Goal: Understand process/instructions

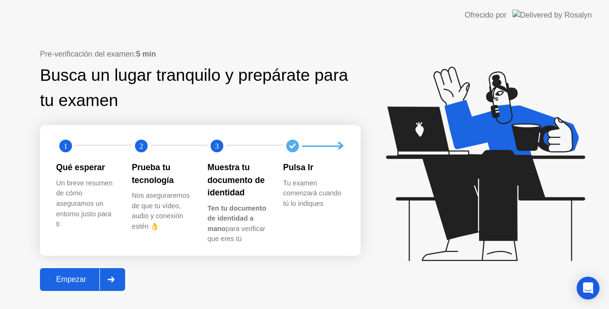
click at [85, 279] on div "Empezar" at bounding box center [71, 279] width 57 height 9
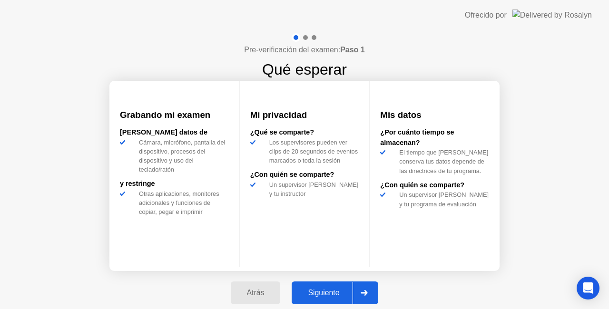
click at [316, 289] on div "Siguiente" at bounding box center [324, 293] width 58 height 9
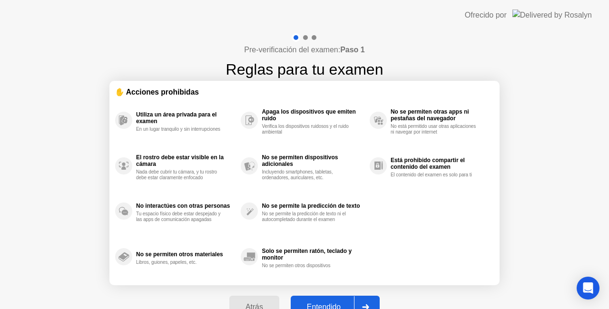
click at [324, 301] on button "Entendido" at bounding box center [335, 307] width 89 height 23
select select "Available cameras"
select select "Available speakers"
select select "Available microphones"
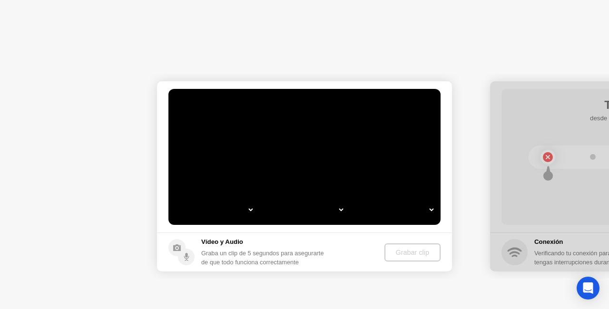
select select "*"
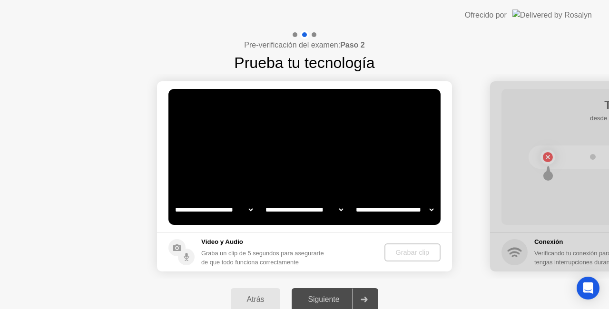
select select "**********"
select select "*******"
click at [407, 254] on div "Grabar clip" at bounding box center [413, 253] width 49 height 8
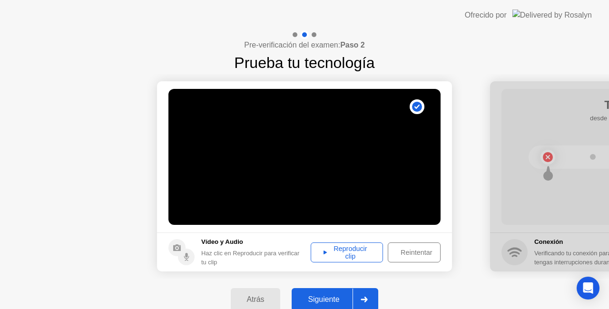
click at [353, 246] on div "Reproducir clip" at bounding box center [347, 252] width 66 height 15
click at [394, 271] on footer "Vídeo y Audio Haz clic en Reproducir para verificar tu clip Reproducir clip Rei…" at bounding box center [304, 252] width 295 height 39
click at [327, 301] on div "Siguiente" at bounding box center [324, 299] width 58 height 9
